Goal: Task Accomplishment & Management: Manage account settings

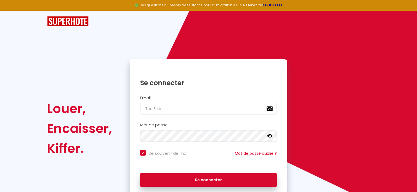
click at [194, 102] on div "Email" at bounding box center [208, 105] width 151 height 19
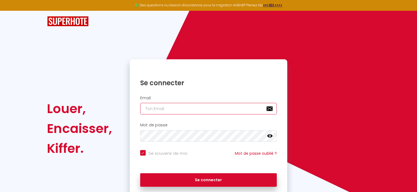
click at [190, 107] on input "email" at bounding box center [208, 109] width 137 height 12
type input "[PERSON_NAME][EMAIL_ADDRESS][DOMAIN_NAME]"
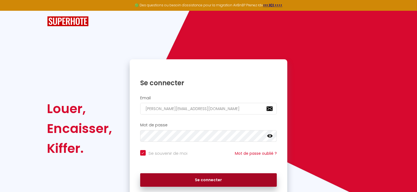
click at [223, 178] on button "Se connecter" at bounding box center [208, 180] width 137 height 14
checkbox input "true"
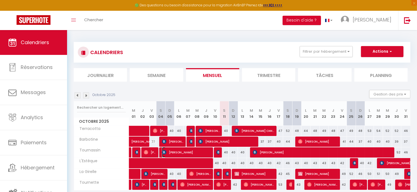
click at [204, 153] on span "[PERSON_NAME]" at bounding box center [186, 152] width 49 height 10
select select "OK"
select select "1"
select select "0"
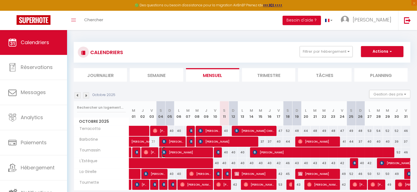
select select "1"
select select
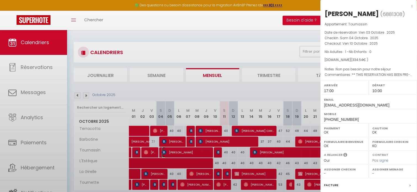
select select "52108"
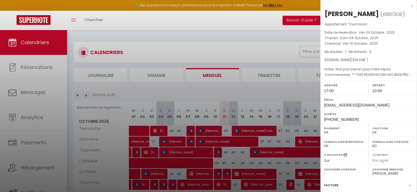
click at [216, 152] on div at bounding box center [208, 96] width 417 height 192
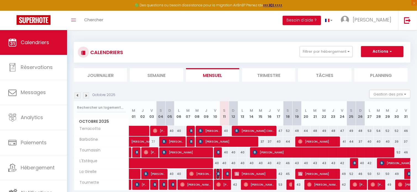
click at [217, 172] on img at bounding box center [218, 173] width 4 height 4
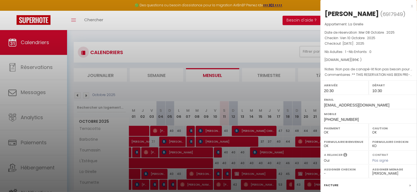
click at [217, 172] on div at bounding box center [208, 96] width 417 height 192
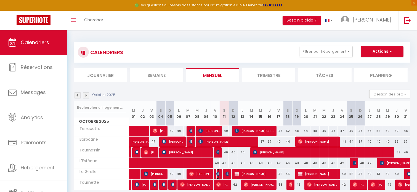
click at [218, 173] on img at bounding box center [218, 173] width 4 height 4
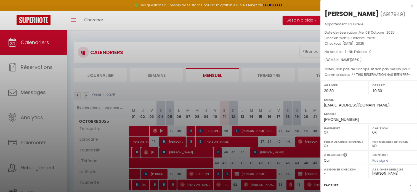
click at [218, 174] on div at bounding box center [208, 96] width 417 height 192
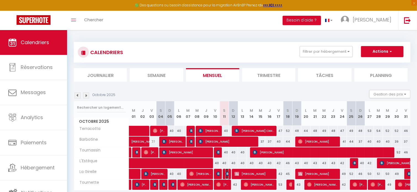
click at [226, 174] on img at bounding box center [227, 173] width 4 height 4
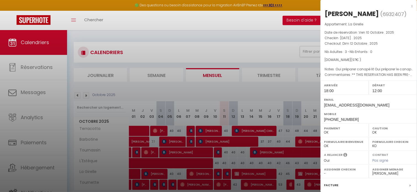
click at [219, 174] on div at bounding box center [208, 96] width 417 height 192
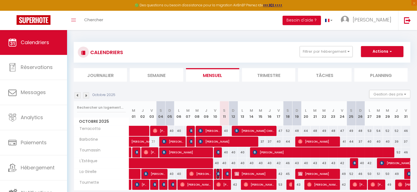
click at [219, 174] on img at bounding box center [218, 173] width 4 height 4
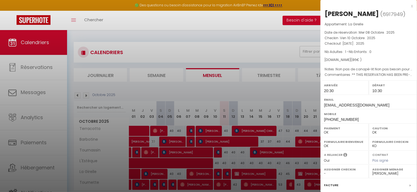
click at [219, 172] on div at bounding box center [208, 96] width 417 height 192
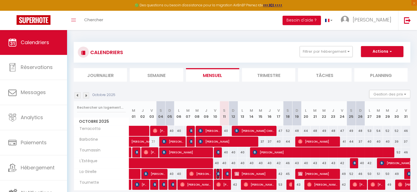
click at [219, 174] on img at bounding box center [218, 173] width 4 height 4
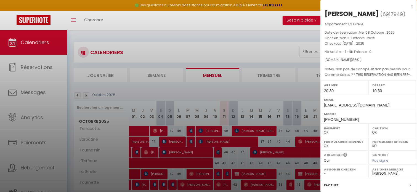
click at [227, 174] on div at bounding box center [208, 96] width 417 height 192
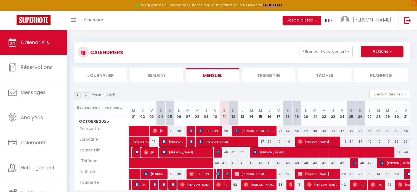
click at [218, 172] on img at bounding box center [218, 173] width 4 height 4
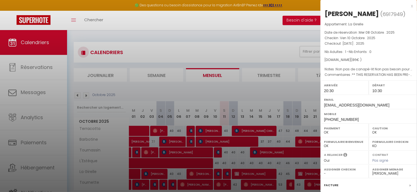
click at [226, 173] on div at bounding box center [208, 96] width 417 height 192
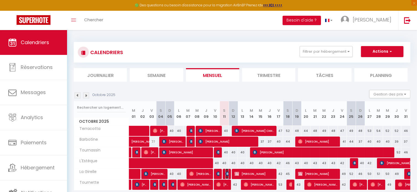
click at [226, 173] on img at bounding box center [227, 173] width 4 height 4
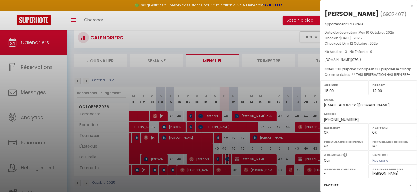
scroll to position [28, 0]
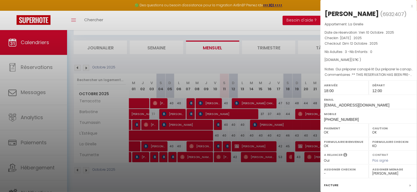
click at [227, 147] on div at bounding box center [208, 96] width 417 height 192
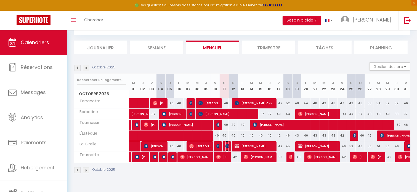
click at [227, 147] on img at bounding box center [227, 146] width 4 height 4
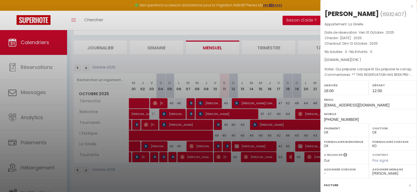
click at [217, 147] on div at bounding box center [208, 96] width 417 height 192
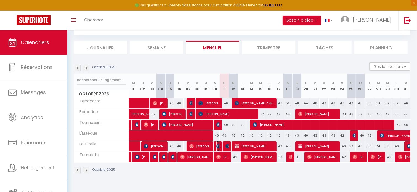
click at [217, 147] on img at bounding box center [218, 146] width 4 height 4
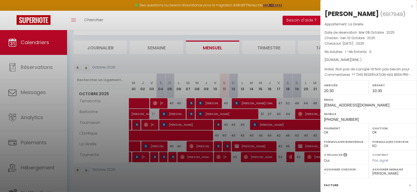
click at [227, 146] on div at bounding box center [208, 96] width 417 height 192
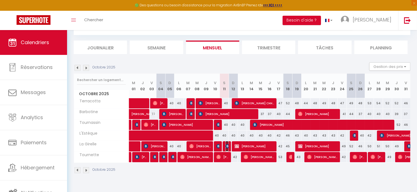
click at [227, 146] on img at bounding box center [227, 146] width 4 height 4
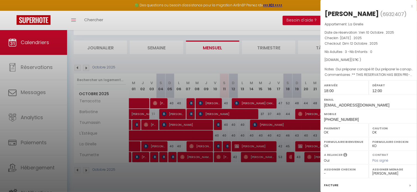
click at [221, 147] on div at bounding box center [208, 96] width 417 height 192
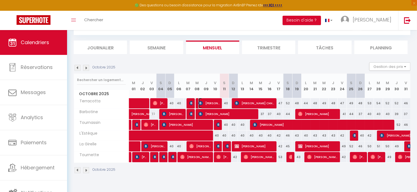
click at [218, 104] on span "[PERSON_NAME]" at bounding box center [208, 103] width 21 height 10
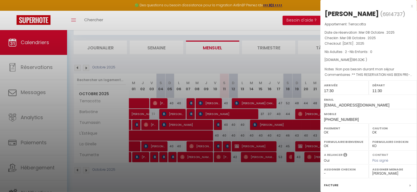
click at [286, 108] on div at bounding box center [208, 96] width 417 height 192
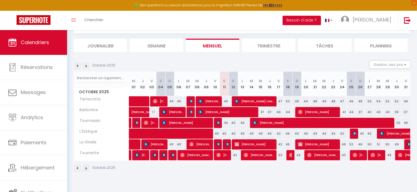
scroll to position [30, 0]
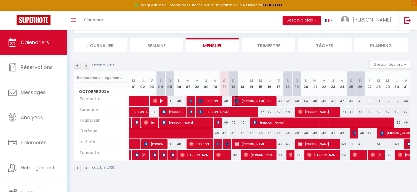
click at [261, 101] on span "[PERSON_NAME] CHHIENG" at bounding box center [253, 101] width 39 height 10
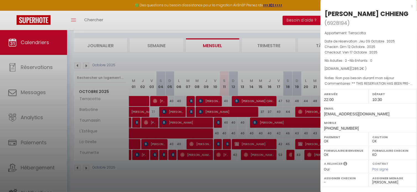
click at [406, 6] on div "x" at bounding box center [366, 6] width 92 height 7
